Goal: Information Seeking & Learning: Check status

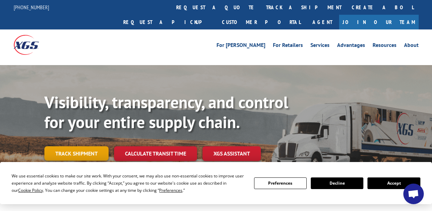
click at [73, 146] on link "Track shipment" at bounding box center [76, 153] width 64 height 14
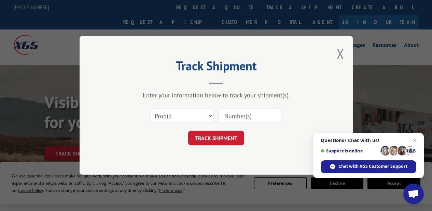
click at [235, 116] on input at bounding box center [250, 116] width 63 height 14
paste input "17611815"
type input "17611815"
click at [210, 139] on button "TRACK SHIPMENT" at bounding box center [216, 138] width 56 height 14
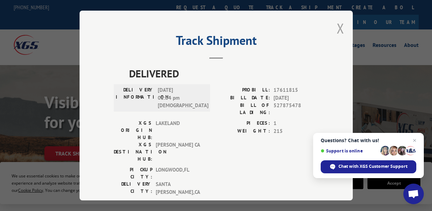
click at [337, 24] on button "Close modal" at bounding box center [341, 28] width 8 height 18
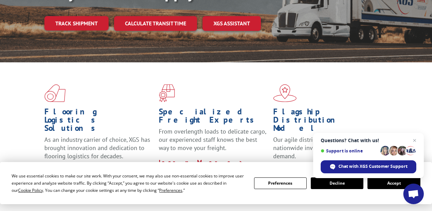
scroll to position [68, 0]
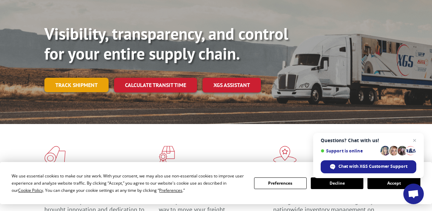
click at [68, 78] on link "Track shipment" at bounding box center [76, 85] width 64 height 14
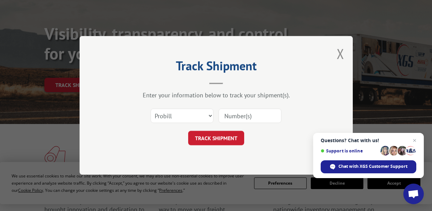
click at [244, 118] on input at bounding box center [250, 116] width 63 height 14
type input "17611815"
click at [207, 139] on button "TRACK SHIPMENT" at bounding box center [216, 138] width 56 height 14
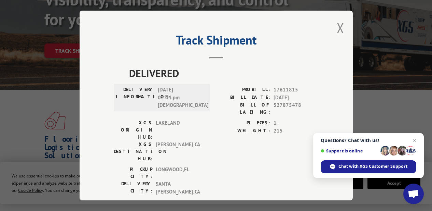
scroll to position [0, 0]
click at [338, 25] on button "Close modal" at bounding box center [341, 28] width 8 height 18
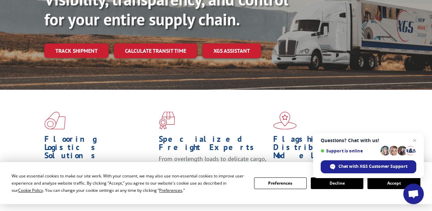
click at [211, 154] on p "From overlength loads to delicate cargo, our experienced staff knows the best w…" at bounding box center [213, 169] width 109 height 30
click at [340, 183] on button "Decline" at bounding box center [337, 183] width 53 height 12
